Goal: Check status

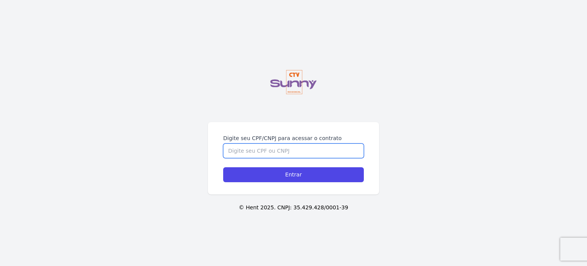
click at [295, 143] on input "Digite seu CPF/CNPJ para acessar o contrato" at bounding box center [293, 150] width 141 height 15
type input "18201471776"
click at [223, 167] on input "Entrar" at bounding box center [293, 174] width 141 height 15
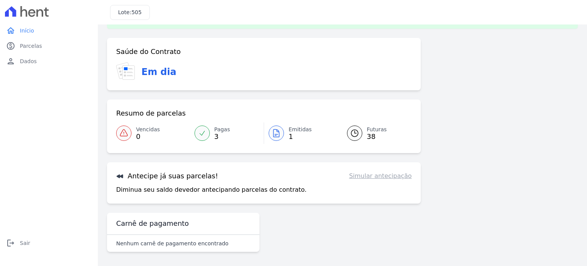
scroll to position [26, 0]
click at [207, 136] on div at bounding box center [202, 132] width 15 height 15
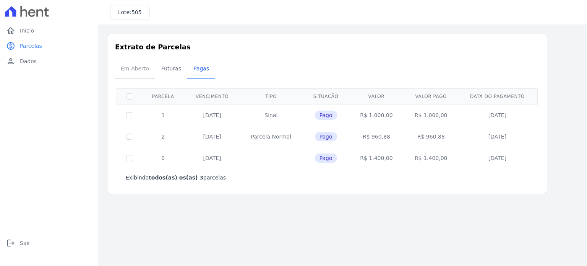
click at [133, 65] on span "Em Aberto" at bounding box center [134, 68] width 37 height 15
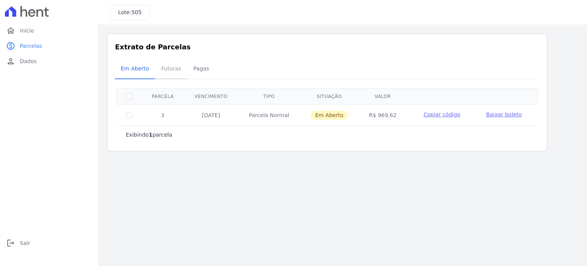
click at [174, 67] on span "Futuras" at bounding box center [171, 68] width 29 height 15
click at [169, 71] on span "Futuras" at bounding box center [171, 68] width 29 height 15
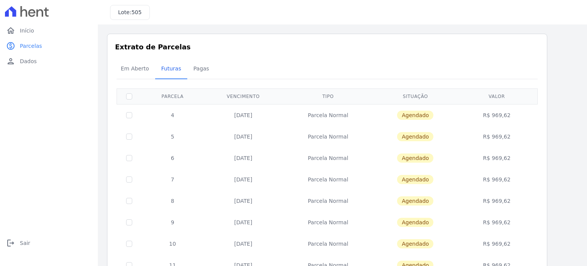
drag, startPoint x: 587, startPoint y: 113, endPoint x: 587, endPoint y: 253, distance: 140.7
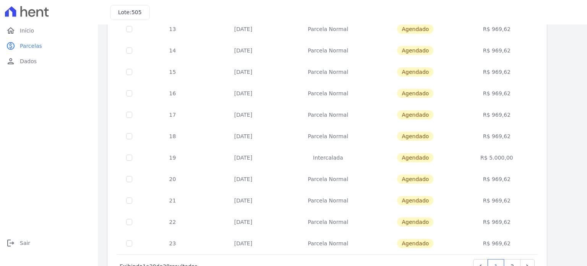
scroll to position [310, 0]
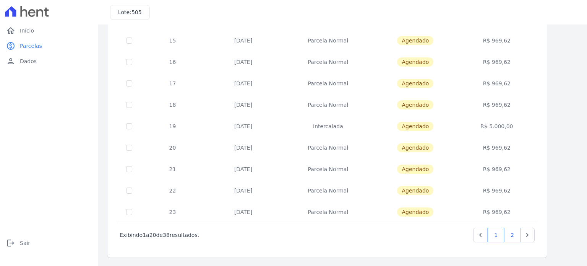
click at [515, 239] on link "2" at bounding box center [512, 234] width 16 height 15
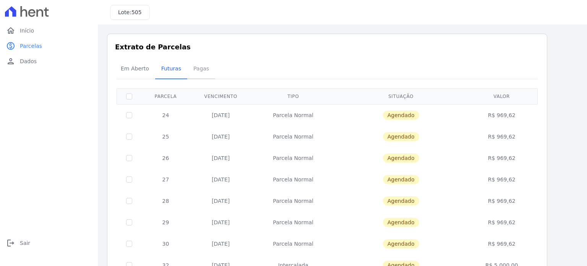
click at [196, 68] on span "Pagas" at bounding box center [201, 68] width 25 height 15
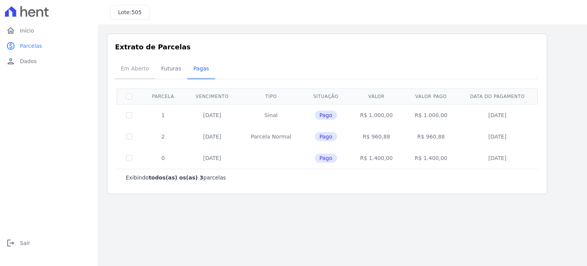
click at [127, 69] on span "Em Aberto" at bounding box center [134, 68] width 37 height 15
